Goal: Information Seeking & Learning: Check status

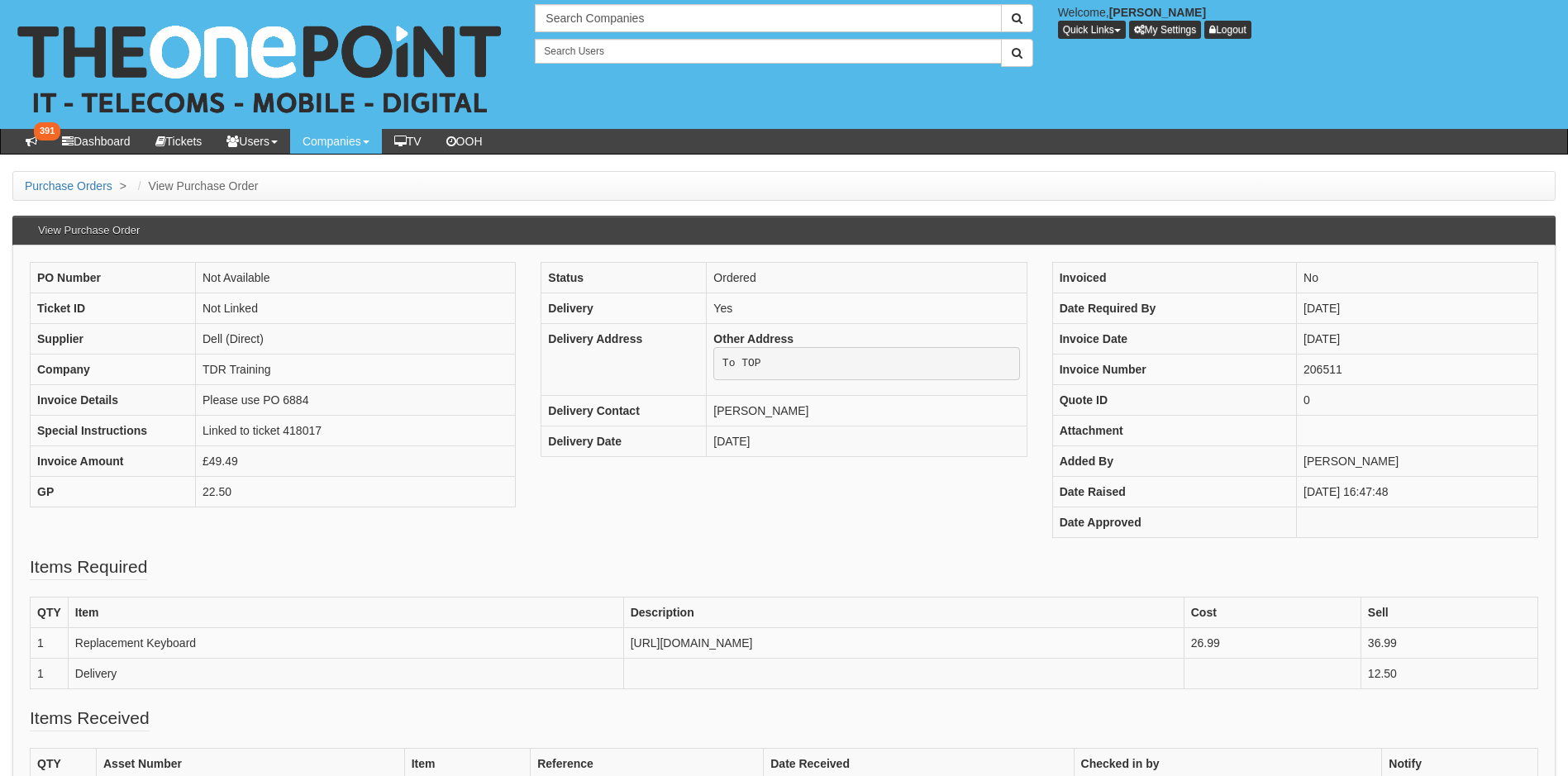
click at [487, 536] on div "PO Number Not Available Ticket ID Not Linked Supplier Dell (Direct) Company TDR…" at bounding box center [784, 408] width 1533 height 293
drag, startPoint x: 1278, startPoint y: 491, endPoint x: 1402, endPoint y: 502, distance: 124.5
click at [1402, 502] on td "11th Sep 2025 16:47:48" at bounding box center [1417, 492] width 241 height 31
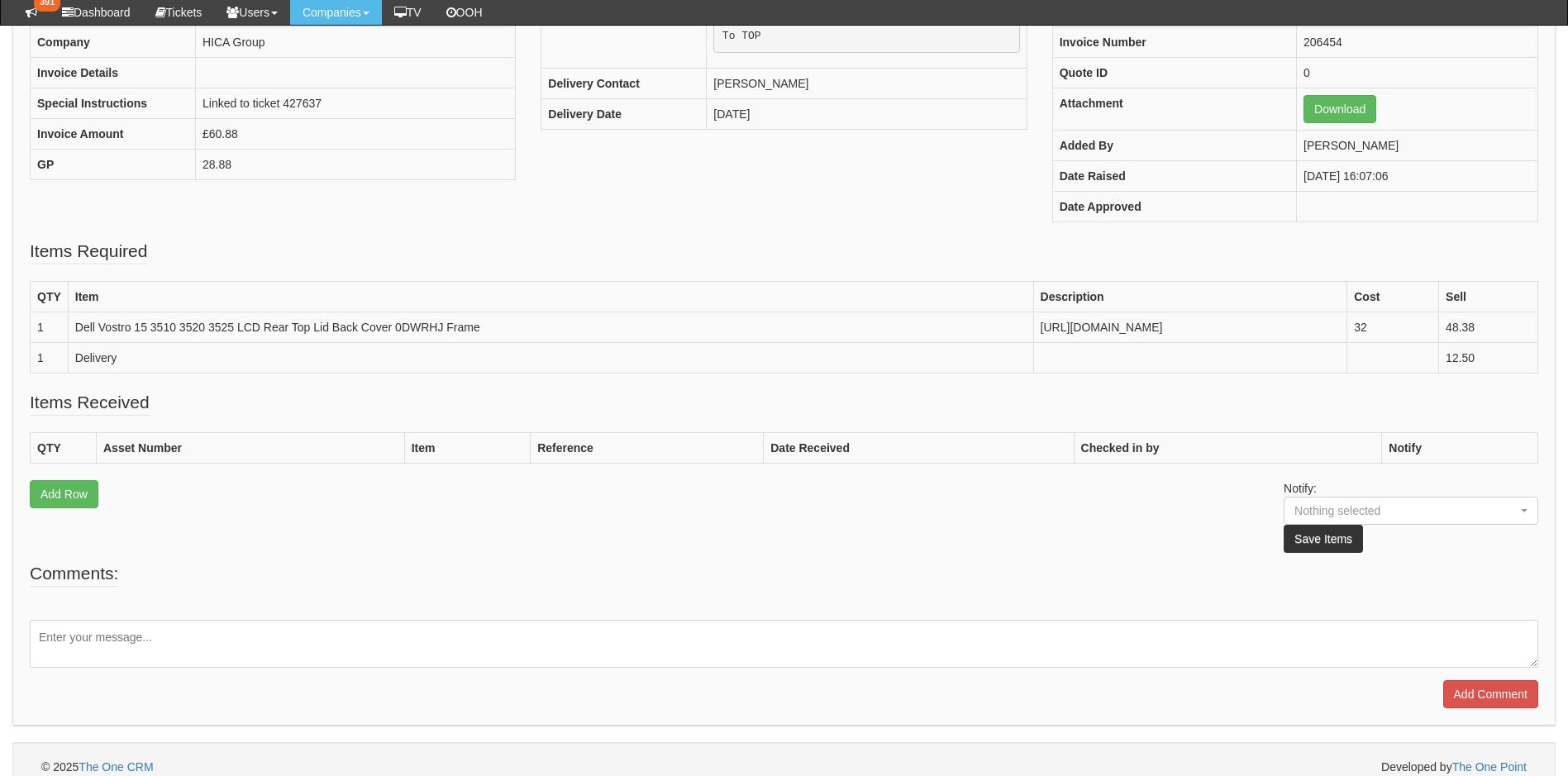
scroll to position [301, 0]
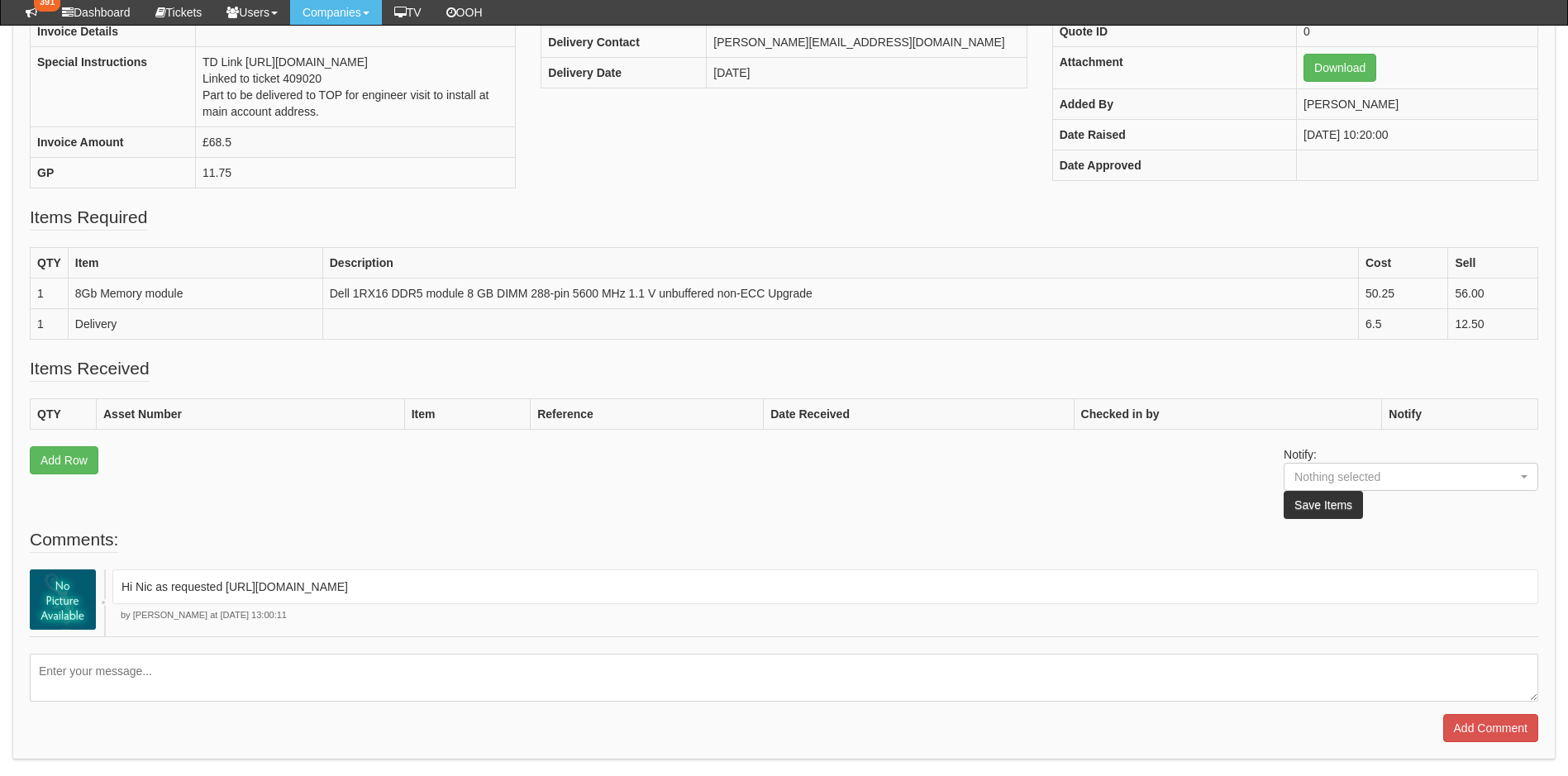
scroll to position [244, 0]
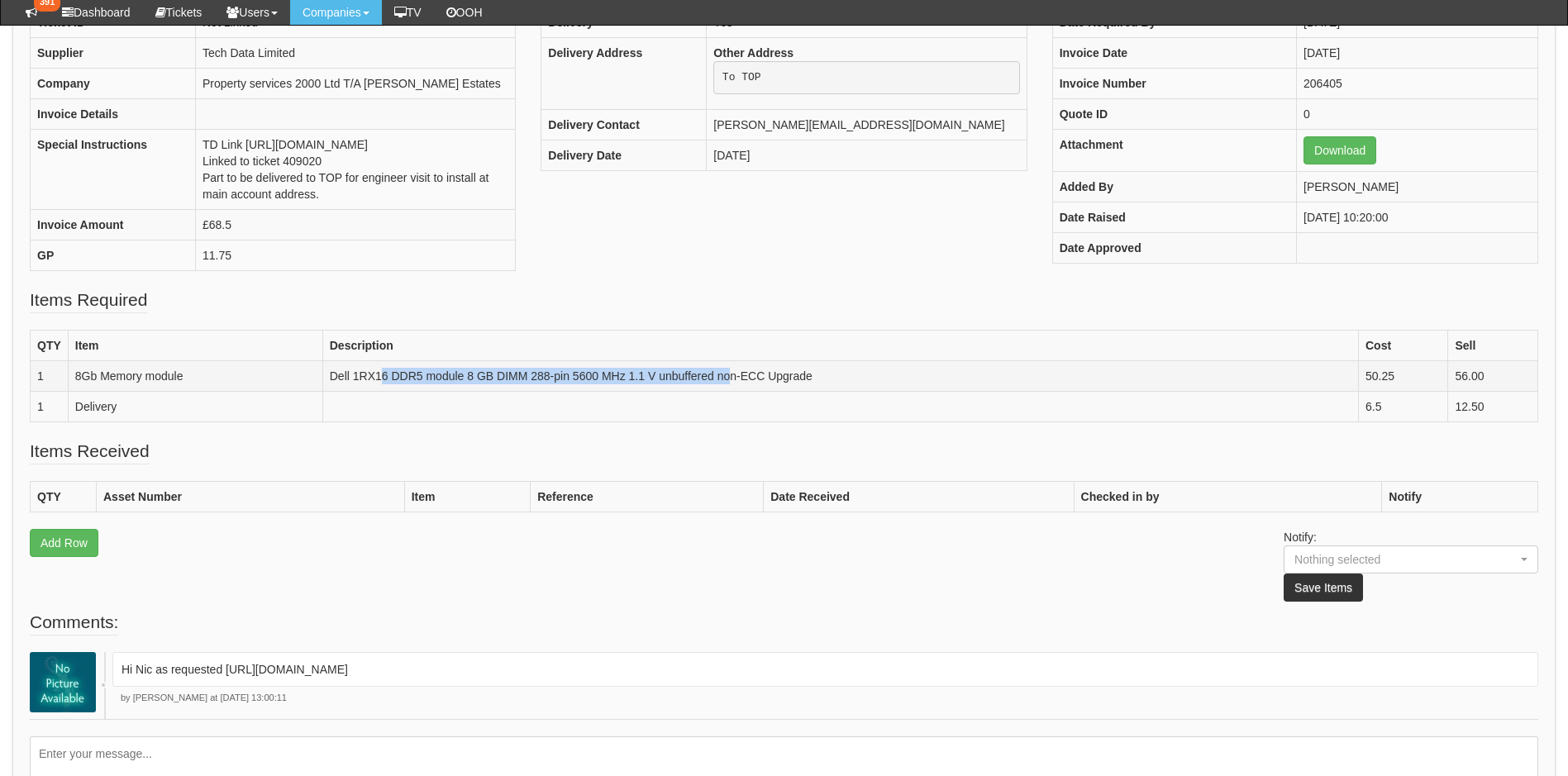
drag, startPoint x: 386, startPoint y: 407, endPoint x: 727, endPoint y: 419, distance: 341.2
click at [727, 392] on td "Dell 1RX16 DDR5 module 8 GB DIMM 288-pin 5600 MHz 1.1 V unbuffered non-ECC Upgr…" at bounding box center [841, 376] width 1036 height 31
drag, startPoint x: 727, startPoint y: 419, endPoint x: 852, endPoint y: 412, distance: 125.2
click at [852, 392] on td "Dell 1RX16 DDR5 module 8 GB DIMM 288-pin 5600 MHz 1.1 V unbuffered non-ECC Upgr…" at bounding box center [841, 376] width 1036 height 31
drag, startPoint x: 852, startPoint y: 412, endPoint x: 309, endPoint y: 395, distance: 543.3
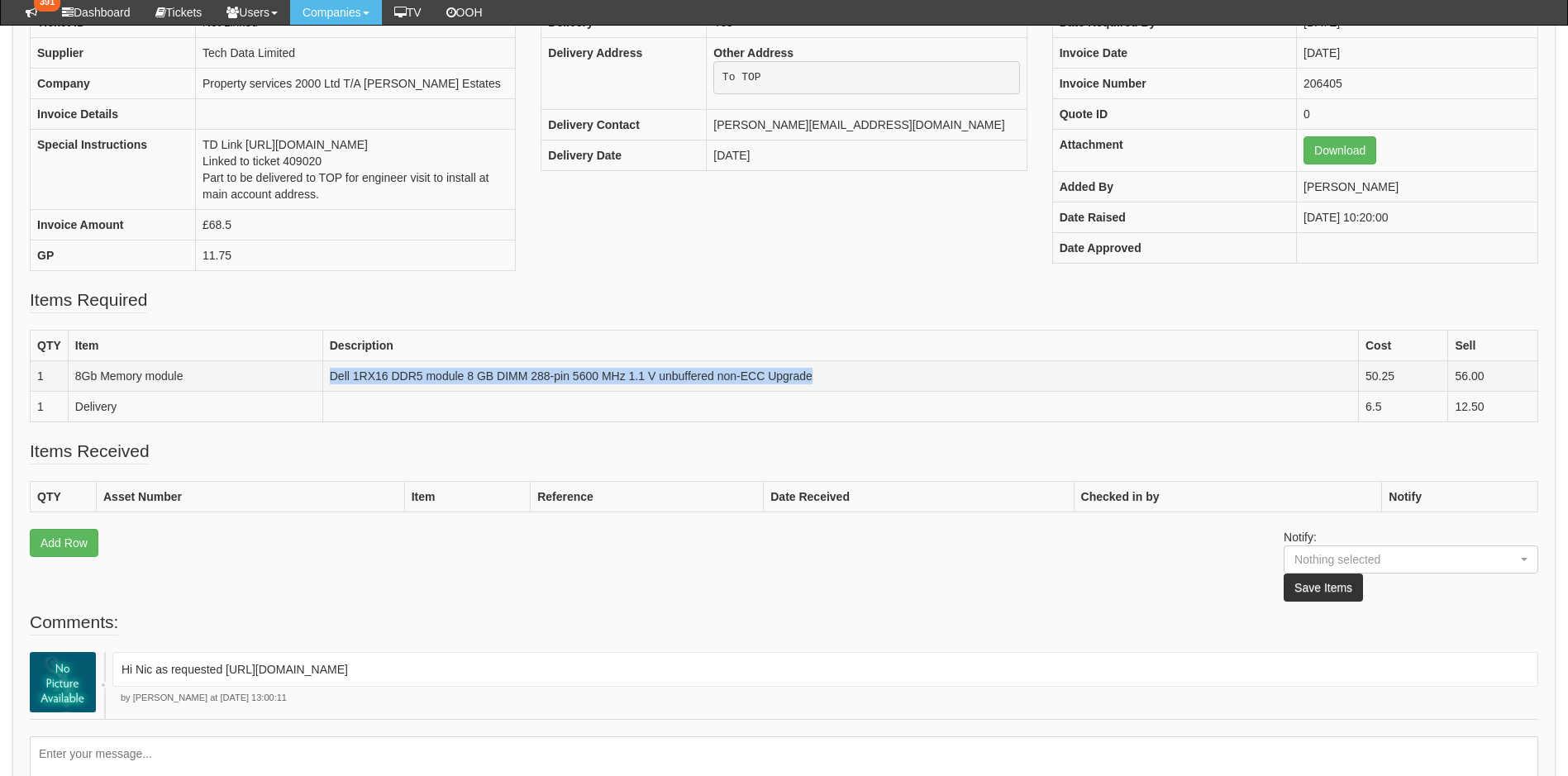
click at [309, 392] on tr "1 8Gb Memory module Dell 1RX16 DDR5 module 8 GB DIMM 288-pin 5600 MHz 1.1 V unb…" at bounding box center [784, 376] width 1507 height 31
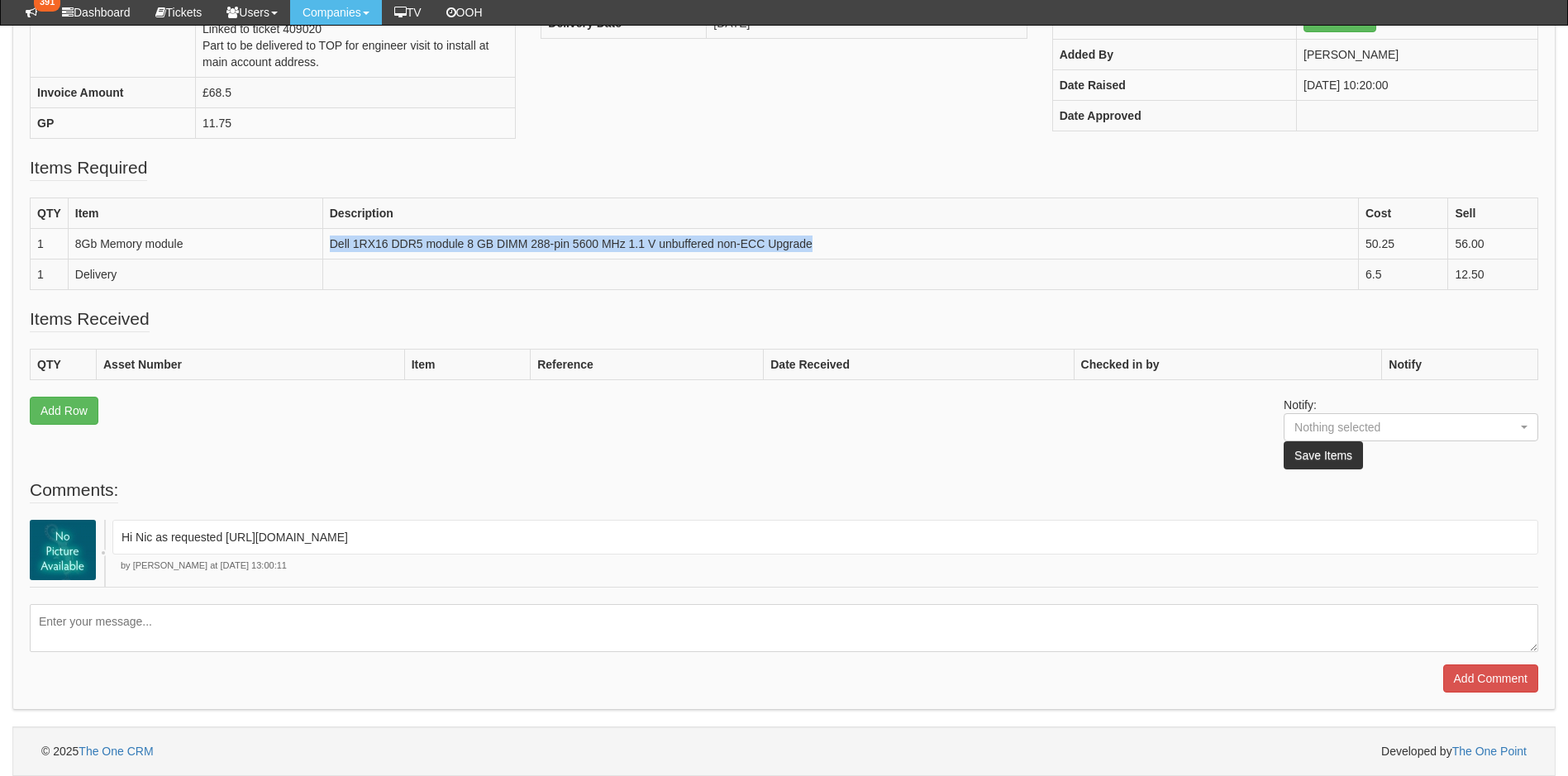
scroll to position [410, 0]
